Goal: Task Accomplishment & Management: Use online tool/utility

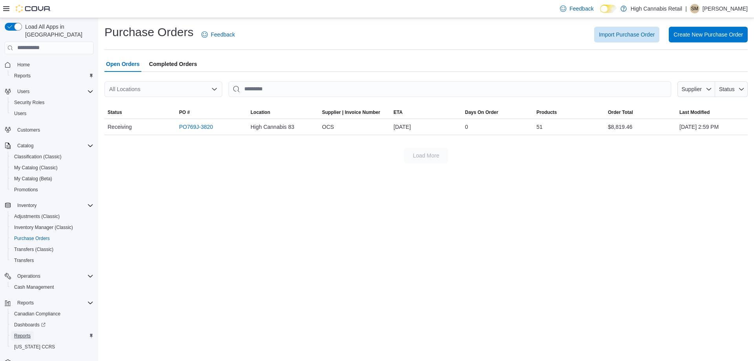
click at [26, 333] on span "Reports" at bounding box center [22, 336] width 17 height 6
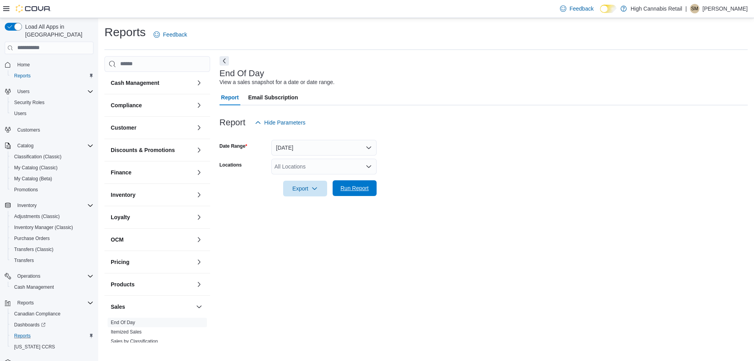
click at [359, 194] on span "Run Report" at bounding box center [354, 188] width 35 height 16
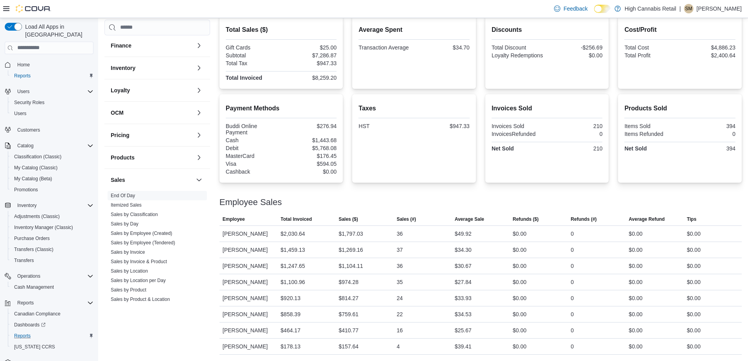
scroll to position [141, 0]
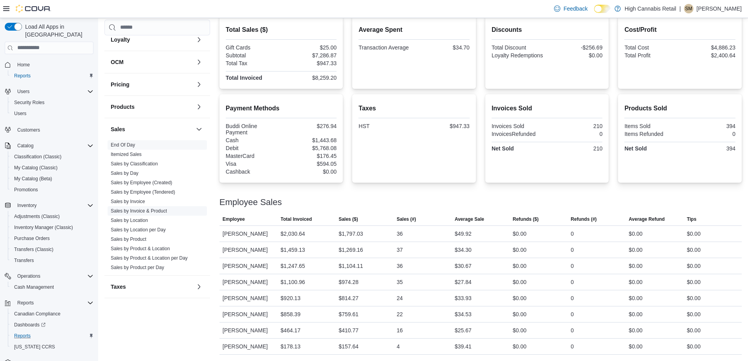
click at [136, 211] on link "Sales by Invoice & Product" at bounding box center [139, 211] width 56 height 6
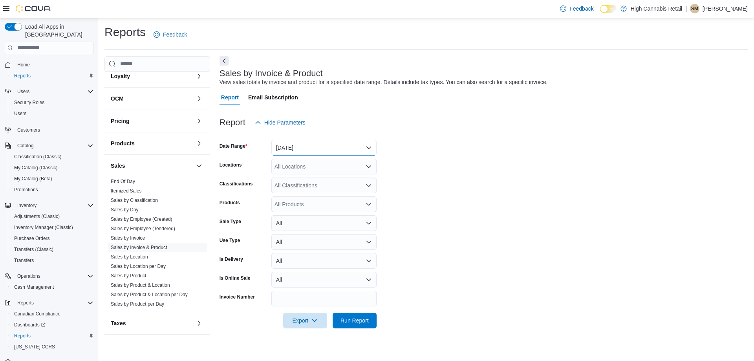
click at [303, 145] on button "[DATE]" at bounding box center [323, 148] width 105 height 16
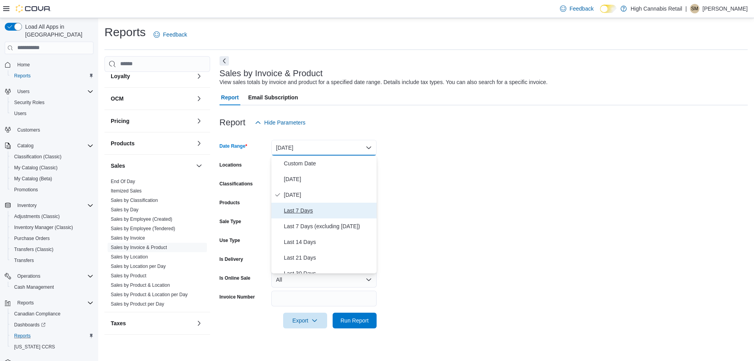
click at [308, 209] on span "Last 7 Days" at bounding box center [329, 210] width 90 height 9
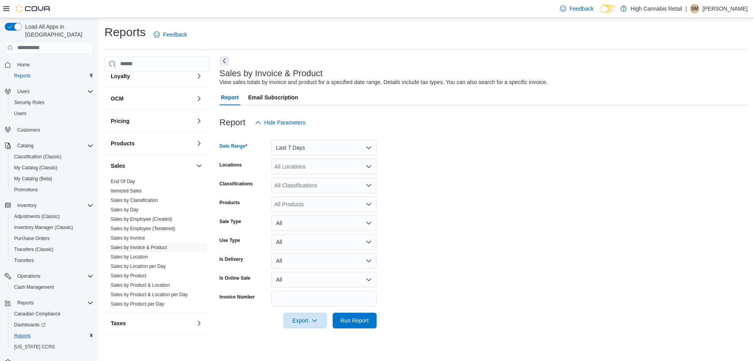
click at [292, 167] on div "All Locations" at bounding box center [323, 167] width 105 height 16
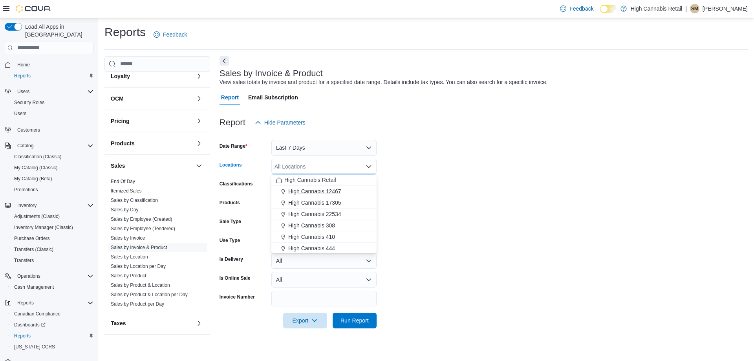
click at [308, 190] on span "High Cannabis 12467" at bounding box center [314, 191] width 53 height 8
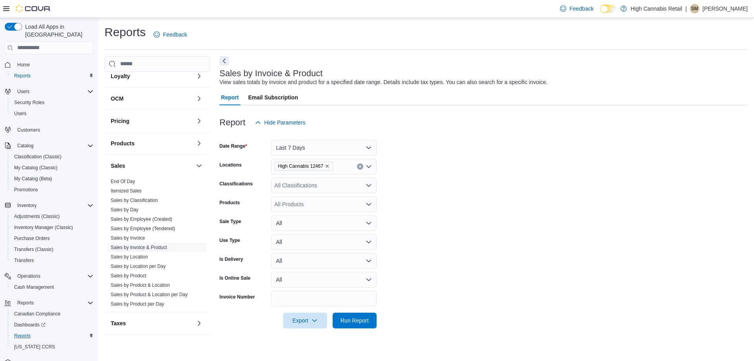
click at [437, 169] on form "Date Range Last 7 Days Locations High Cannabis 12467 Classifications All Classi…" at bounding box center [484, 229] width 528 height 198
drag, startPoint x: 359, startPoint y: 317, endPoint x: 360, endPoint y: 307, distance: 9.6
click at [358, 317] on span "Run Report" at bounding box center [355, 320] width 28 height 8
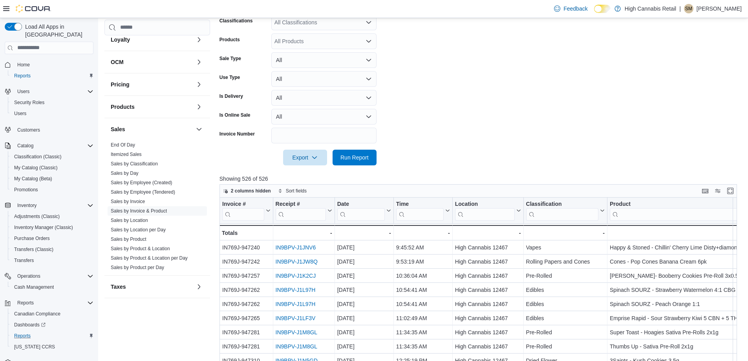
scroll to position [275, 0]
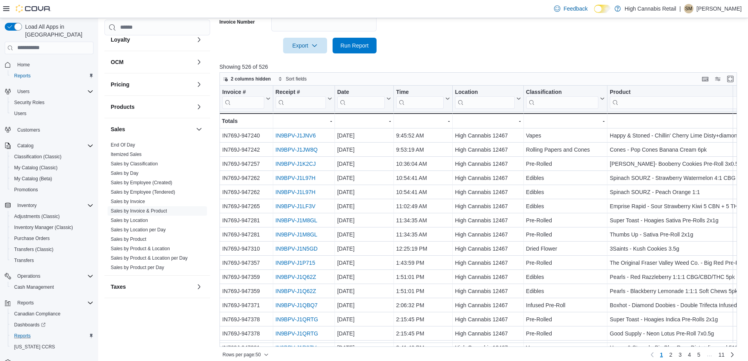
click at [661, 100] on input "search" at bounding box center [683, 102] width 146 height 13
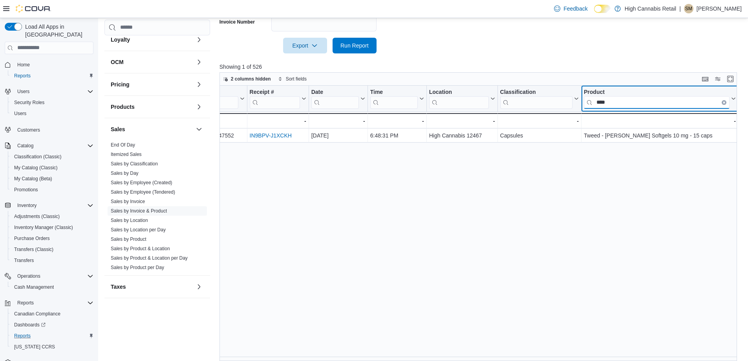
scroll to position [281, 0]
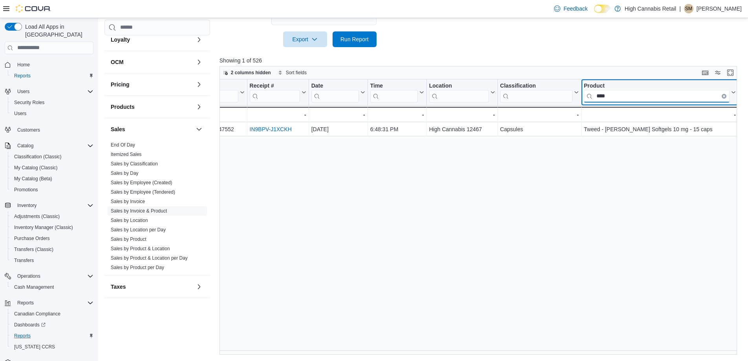
type input "****"
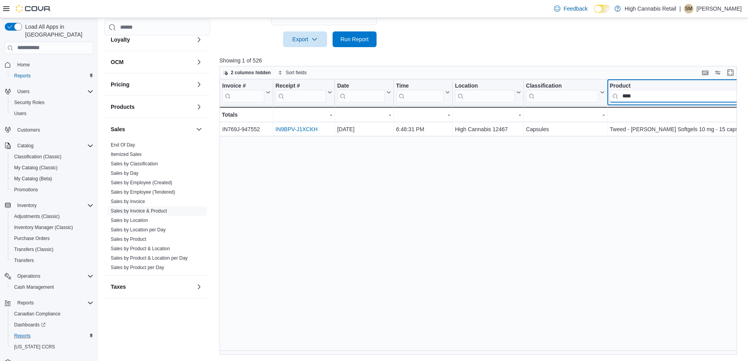
scroll to position [0, 13]
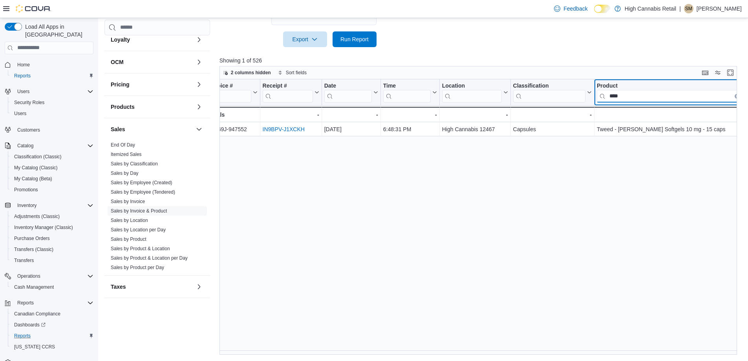
drag, startPoint x: 645, startPoint y: 97, endPoint x: 572, endPoint y: 108, distance: 73.8
click at [572, 108] on div "Invoice # Click to view column header actions Receipt # Click to view column he…" at bounding box center [481, 216] width 523 height 275
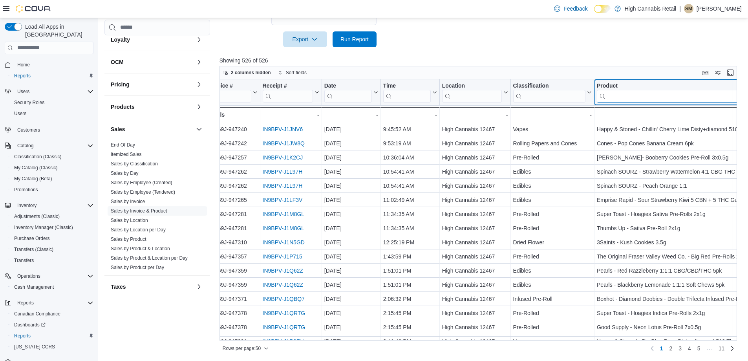
scroll to position [0, 26]
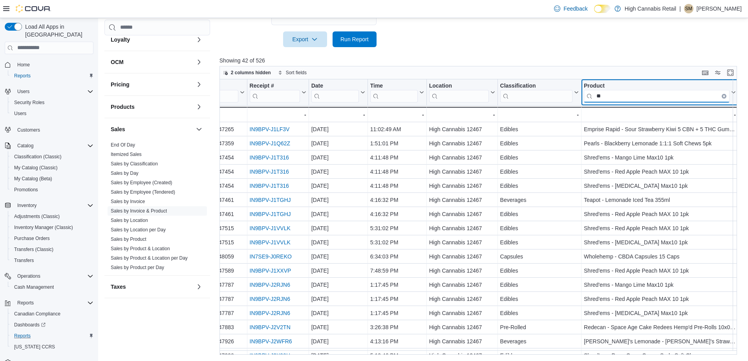
type input "*"
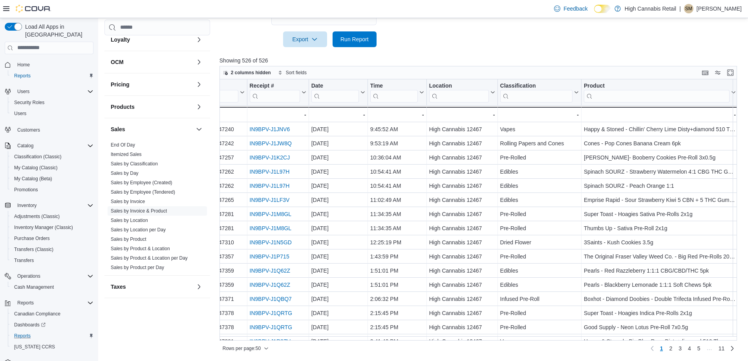
click at [546, 53] on div at bounding box center [481, 51] width 523 height 9
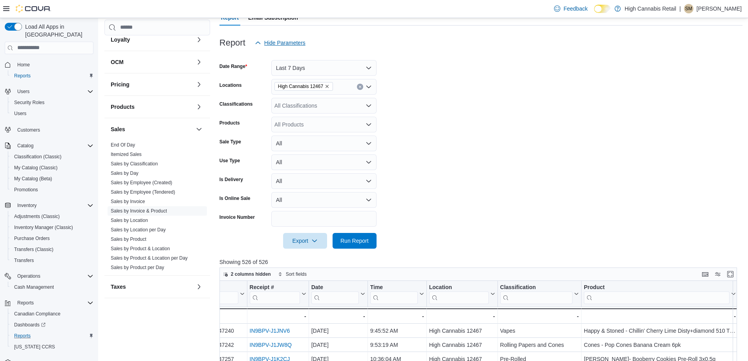
scroll to position [46, 0]
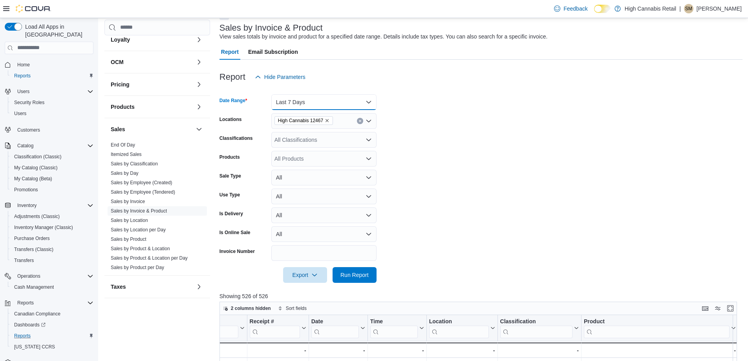
click at [290, 102] on button "Last 7 Days" at bounding box center [323, 102] width 105 height 16
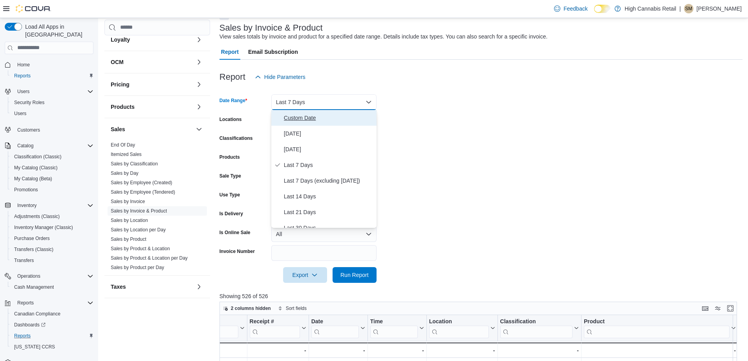
click at [301, 116] on span "Custom Date" at bounding box center [329, 117] width 90 height 9
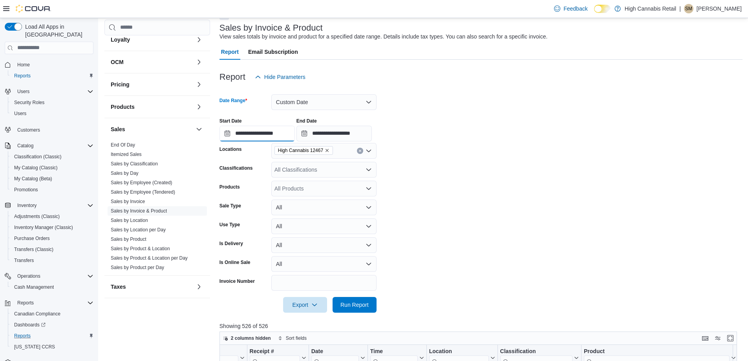
click at [260, 134] on input "**********" at bounding box center [257, 134] width 75 height 16
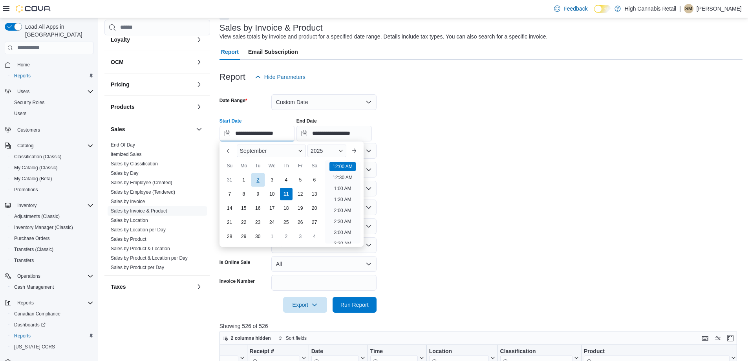
scroll to position [24, 0]
click at [248, 193] on div "8" at bounding box center [244, 194] width 14 height 14
type input "**********"
click at [409, 170] on form "**********" at bounding box center [481, 199] width 523 height 228
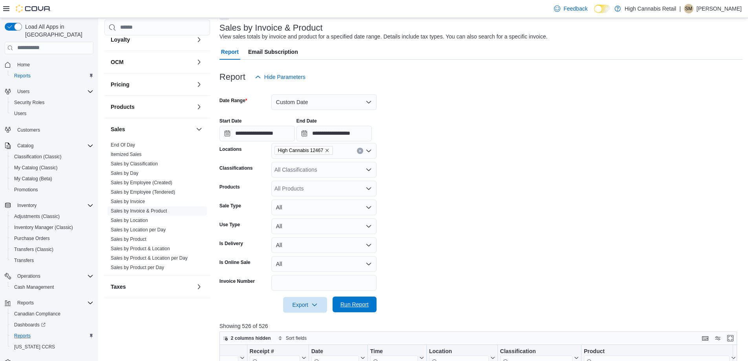
click at [353, 306] on span "Run Report" at bounding box center [355, 305] width 28 height 8
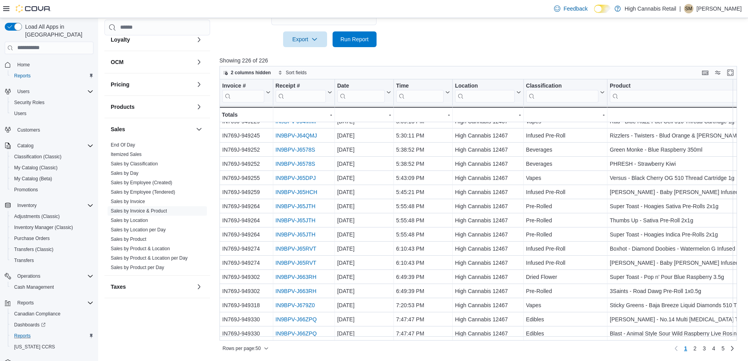
scroll to position [493, 0]
click at [697, 349] on span "2" at bounding box center [695, 349] width 3 height 8
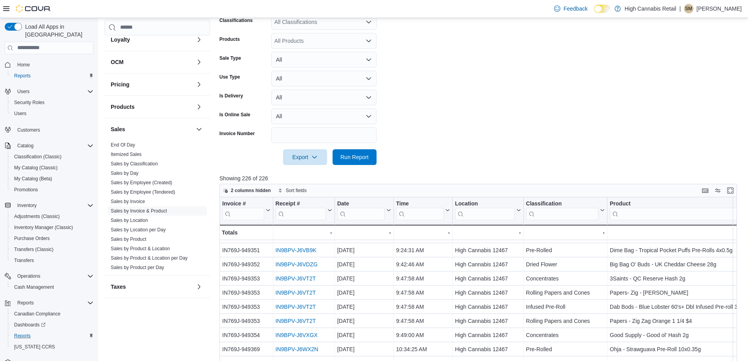
scroll to position [75, 0]
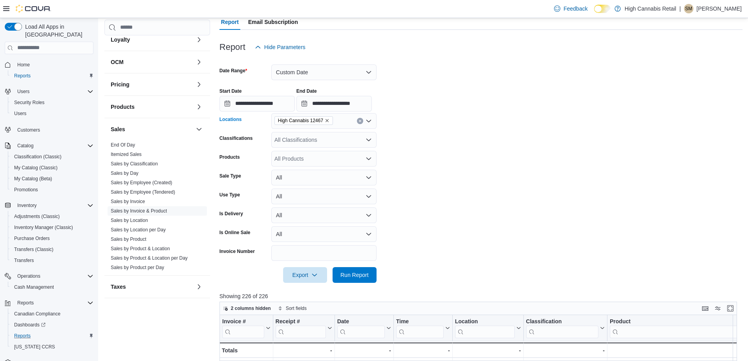
click at [360, 121] on icon "Clear input" at bounding box center [360, 121] width 2 height 2
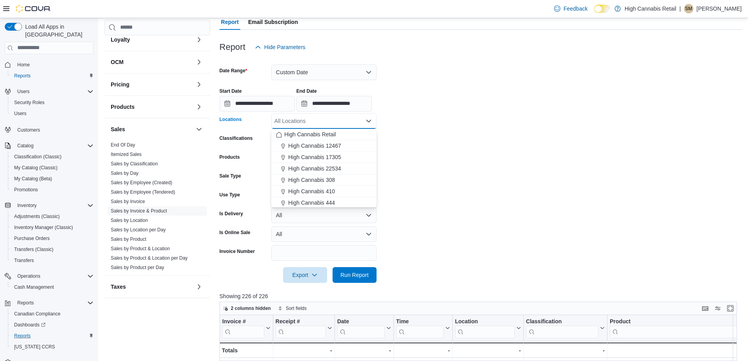
click at [516, 105] on div "**********" at bounding box center [481, 97] width 523 height 30
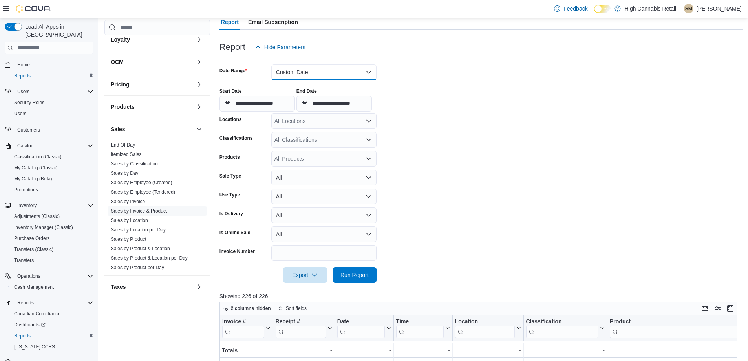
click at [303, 72] on button "Custom Date" at bounding box center [323, 72] width 105 height 16
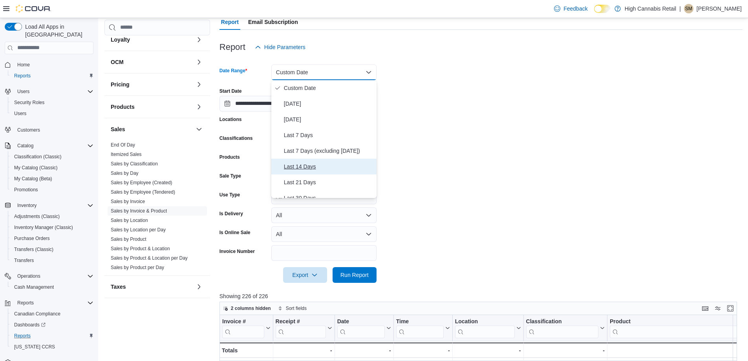
click at [317, 165] on span "Last 14 Days" at bounding box center [329, 166] width 90 height 9
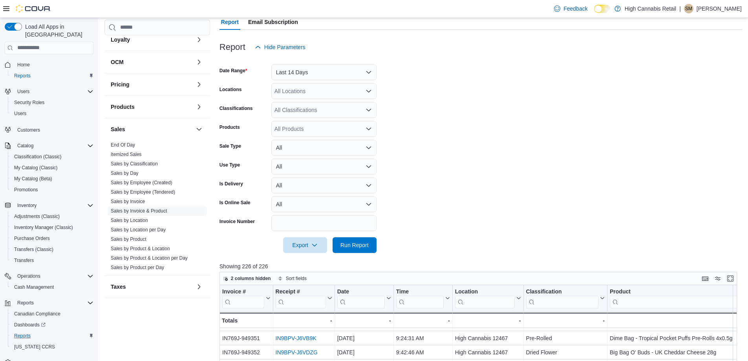
click at [493, 128] on form "Date Range Last 14 Days Locations All Locations Classifications All Classificat…" at bounding box center [481, 154] width 523 height 198
drag, startPoint x: 337, startPoint y: 88, endPoint x: 336, endPoint y: 96, distance: 7.9
click at [336, 88] on div "All Locations" at bounding box center [323, 91] width 105 height 16
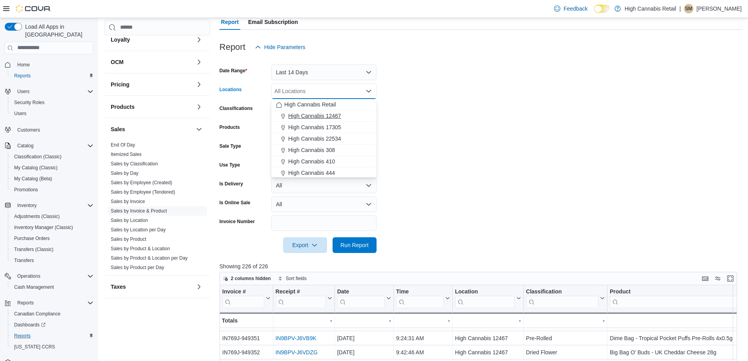
click at [336, 116] on span "High Cannabis 12467" at bounding box center [314, 116] width 53 height 8
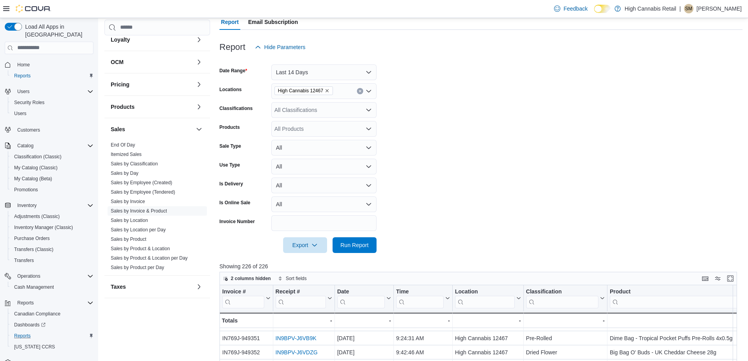
click at [460, 105] on form "Date Range Last 14 Days Locations High Cannabis 12467 Classifications All Class…" at bounding box center [481, 154] width 523 height 198
click at [342, 248] on span "Run Report" at bounding box center [355, 245] width 28 height 8
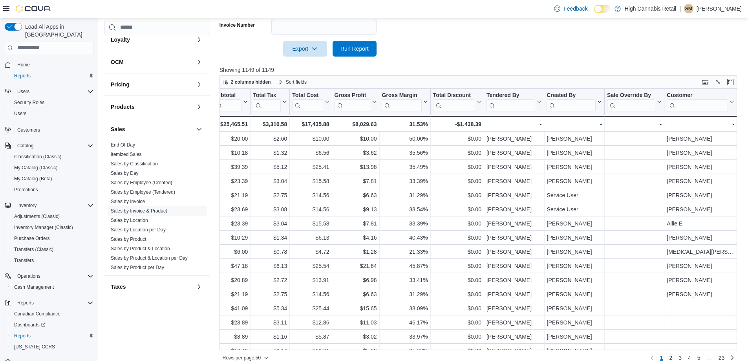
scroll to position [0, 863]
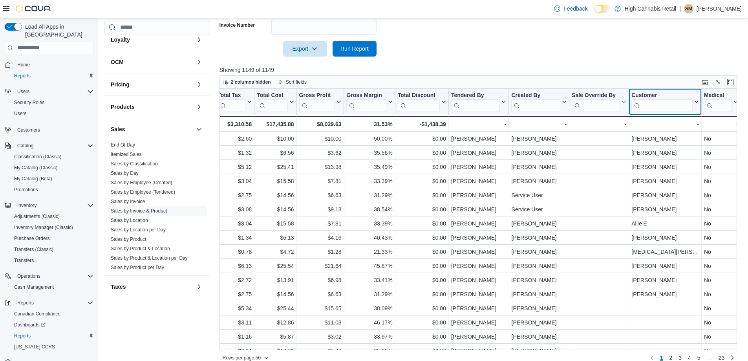
click at [659, 107] on input "search" at bounding box center [662, 105] width 61 height 13
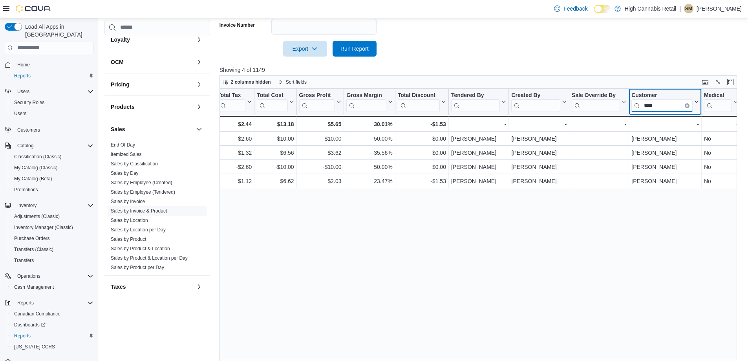
type input "****"
drag, startPoint x: 365, startPoint y: 330, endPoint x: 361, endPoint y: 332, distance: 4.4
click at [361, 332] on div "Invoice # Click to view column header actions Receipt # Click to view column he…" at bounding box center [481, 226] width 523 height 275
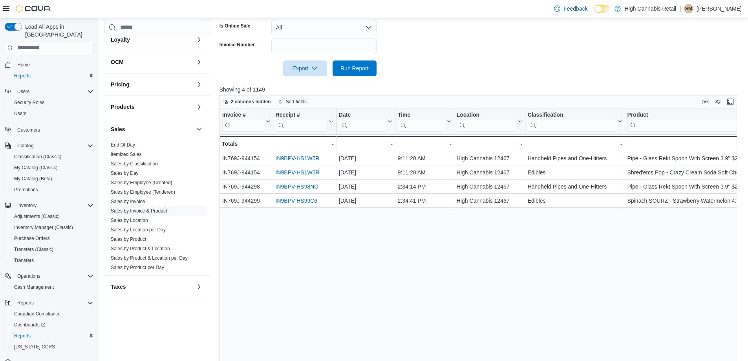
scroll to position [124, 0]
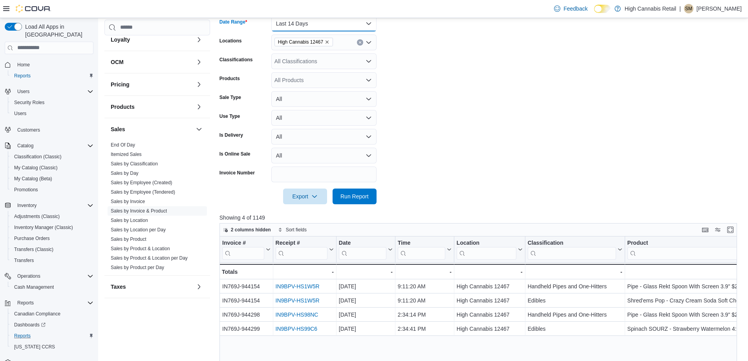
click at [336, 24] on button "Last 14 Days" at bounding box center [323, 24] width 105 height 16
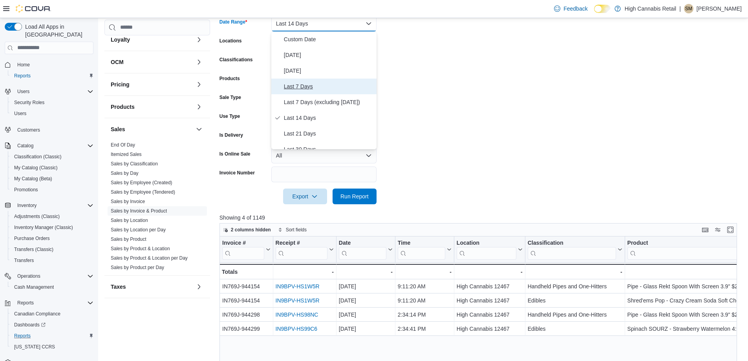
click at [302, 88] on span "Last 7 Days" at bounding box center [329, 86] width 90 height 9
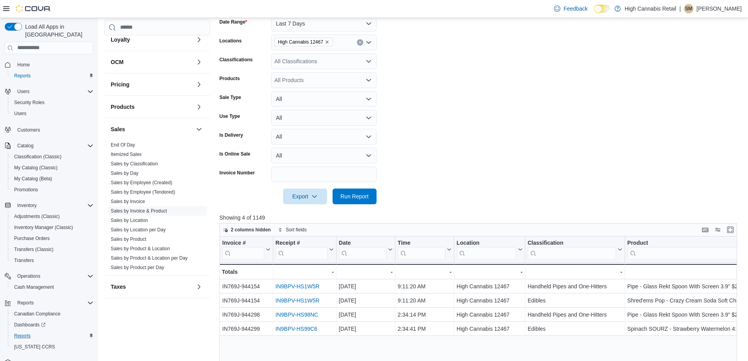
click at [433, 80] on form "Date Range Last 7 Days Locations High Cannabis 12467 Classifications All Classi…" at bounding box center [481, 105] width 523 height 198
click at [364, 192] on span "Run Report" at bounding box center [354, 196] width 35 height 16
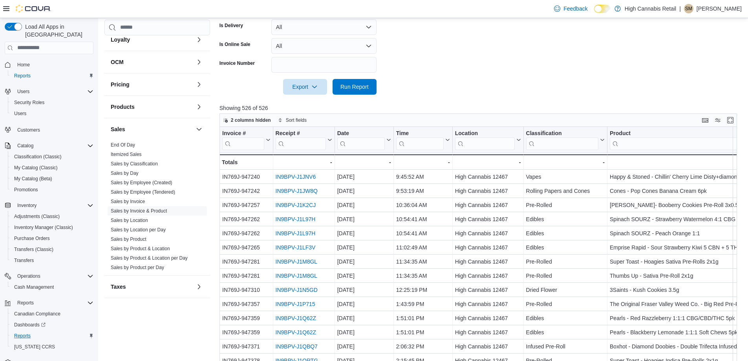
scroll to position [242, 0]
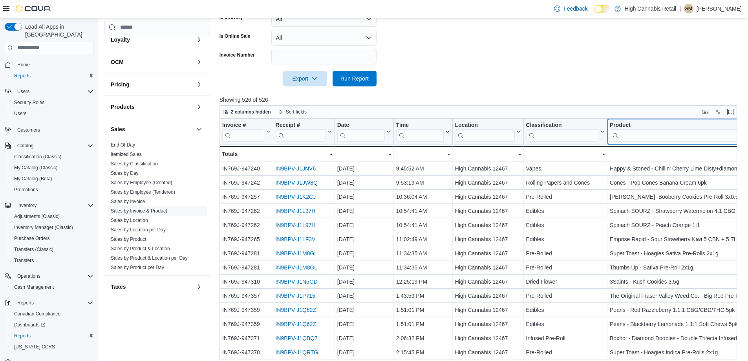
click at [651, 129] on input "search" at bounding box center [683, 135] width 146 height 13
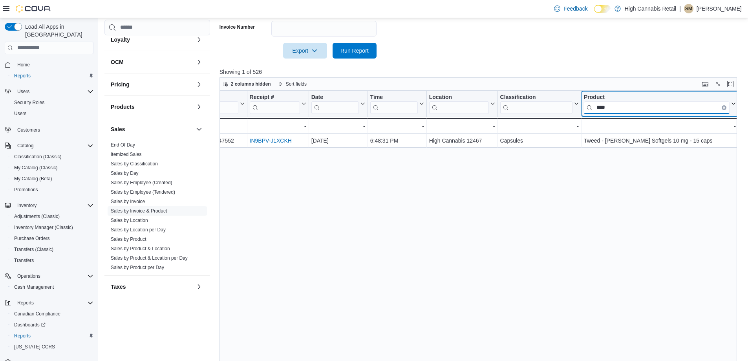
scroll to position [281, 0]
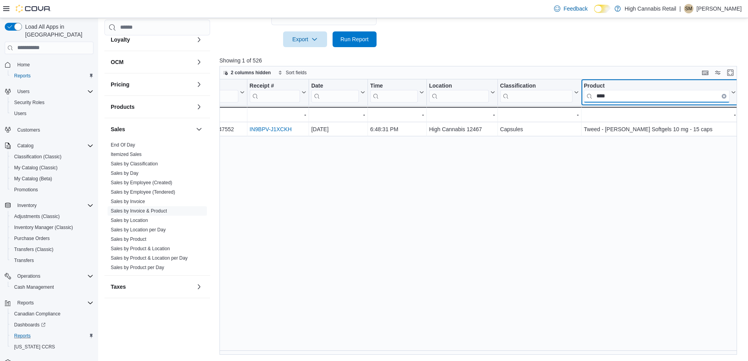
type input "****"
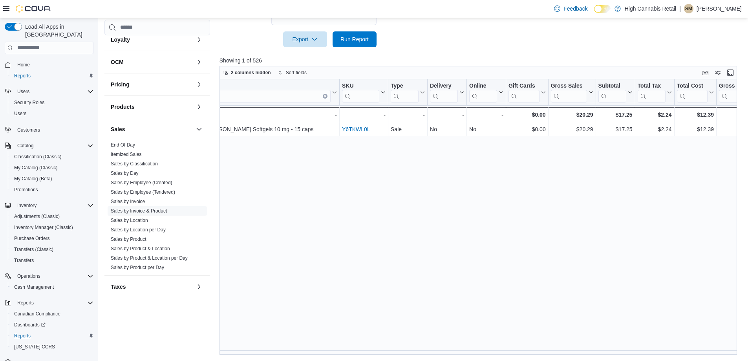
scroll to position [0, 0]
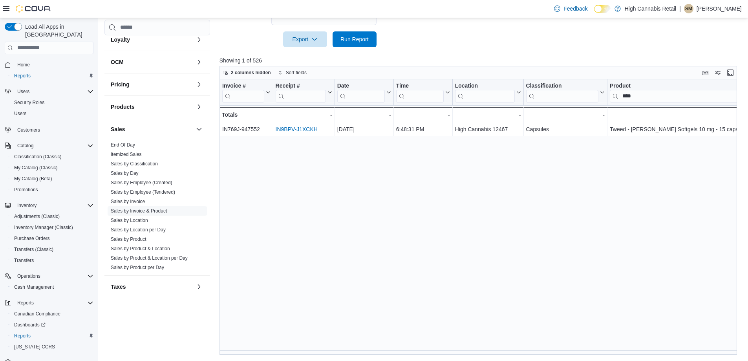
click at [418, 196] on div "Invoice # Click to view column header actions Receipt # Click to view column he…" at bounding box center [481, 216] width 523 height 275
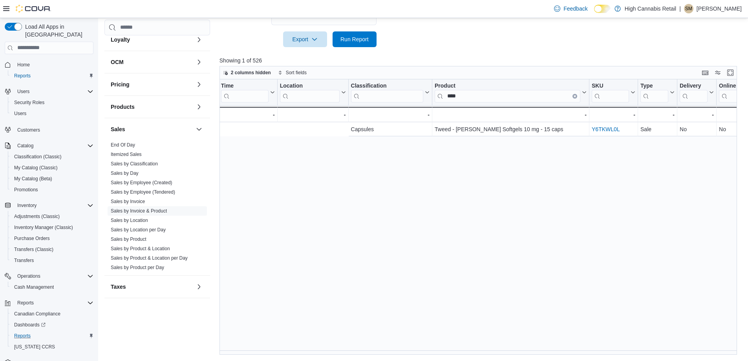
scroll to position [0, 883]
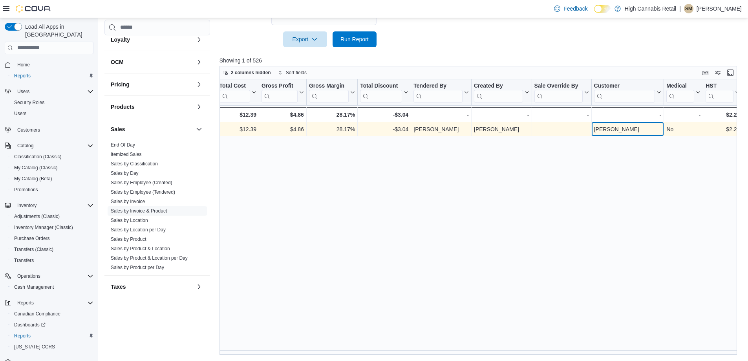
click at [612, 128] on div "$2.24 - Total Tax, column 15, row 1 $12.39 - Total Cost, column 16, row 1 $4.86…" at bounding box center [40, 129] width 1406 height 14
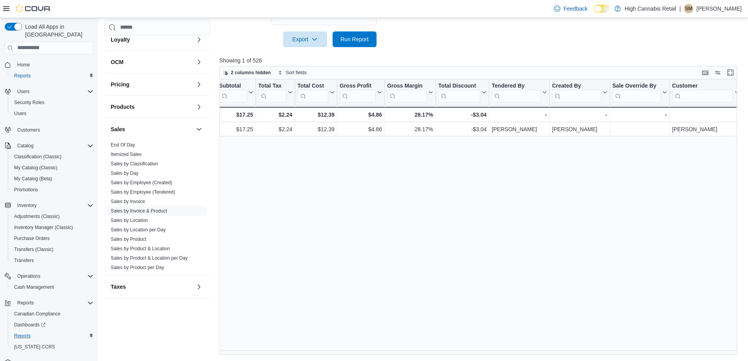
drag, startPoint x: 309, startPoint y: 217, endPoint x: 309, endPoint y: 210, distance: 7.5
click at [309, 215] on div "Invoice # Click to view column header actions Receipt # Click to view column he…" at bounding box center [481, 216] width 523 height 275
click at [129, 147] on link "End Of Day" at bounding box center [123, 145] width 24 height 6
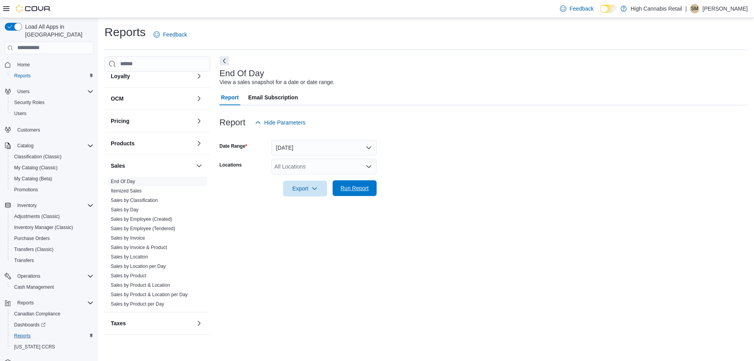
click at [358, 191] on span "Run Report" at bounding box center [355, 188] width 28 height 8
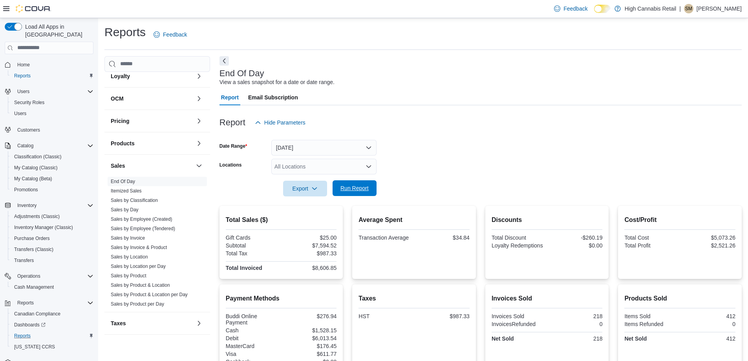
click at [352, 184] on span "Run Report" at bounding box center [354, 188] width 35 height 16
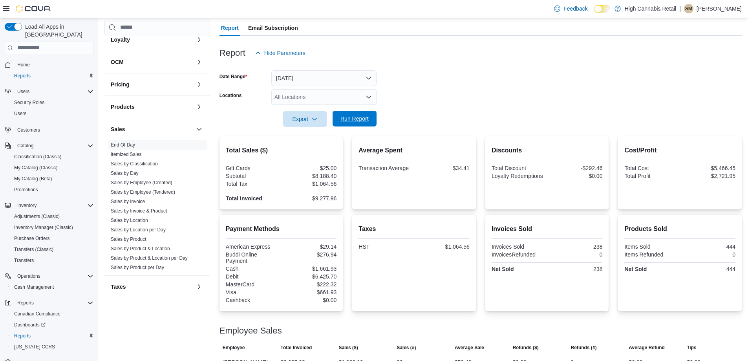
scroll to position [2, 0]
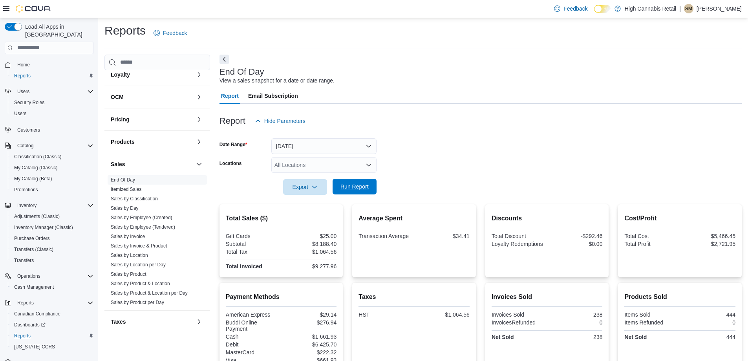
click at [353, 186] on span "Run Report" at bounding box center [355, 187] width 28 height 8
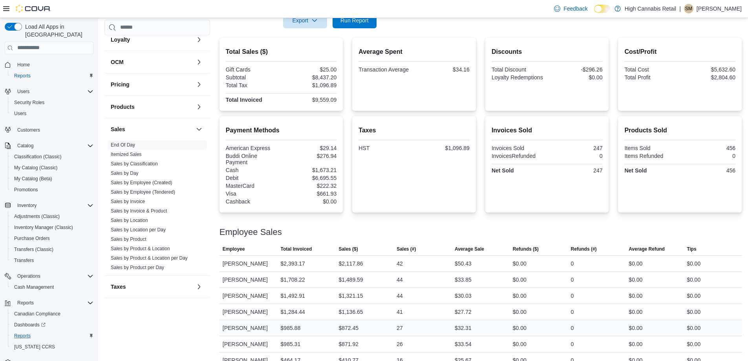
scroll to position [198, 0]
